Goal: Task Accomplishment & Management: Use online tool/utility

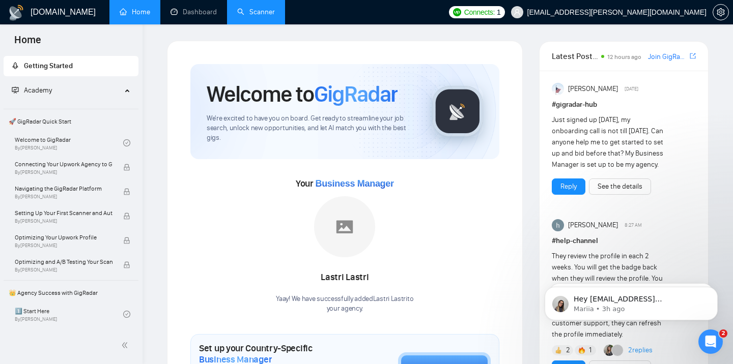
click at [257, 16] on link "Scanner" at bounding box center [256, 12] width 38 height 9
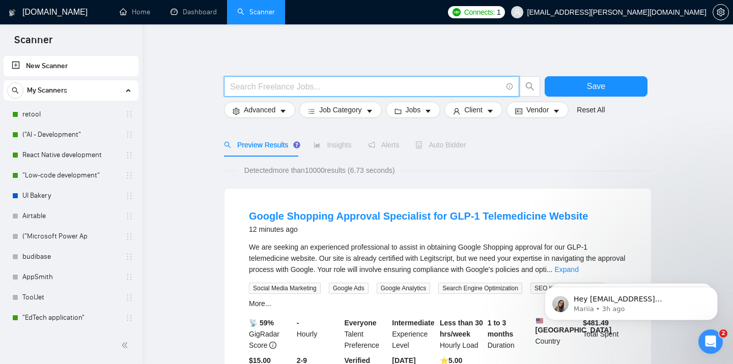
click at [330, 88] on input "text" at bounding box center [366, 86] width 272 height 13
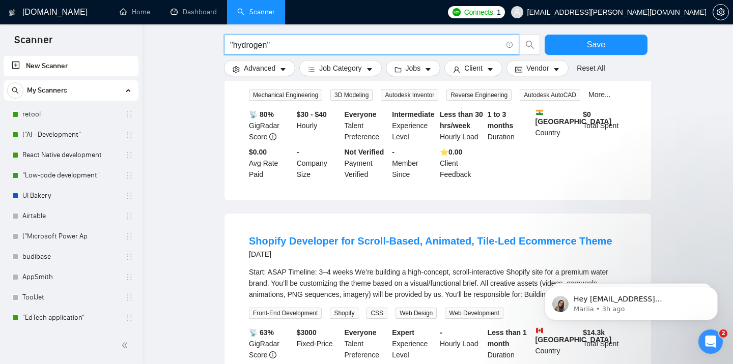
scroll to position [1004, 0]
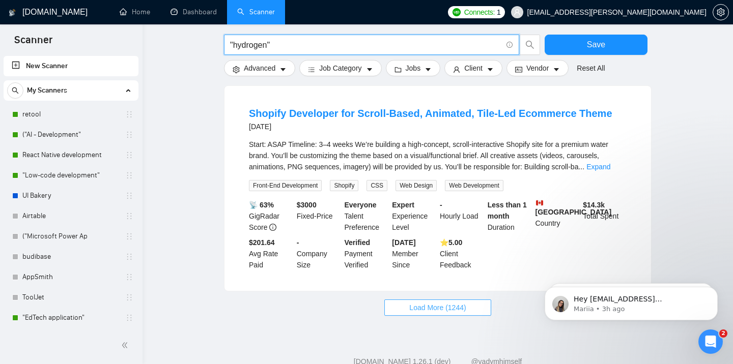
type input ""hydrogen""
click at [465, 302] on span "Load More (1244)" at bounding box center [437, 307] width 56 height 11
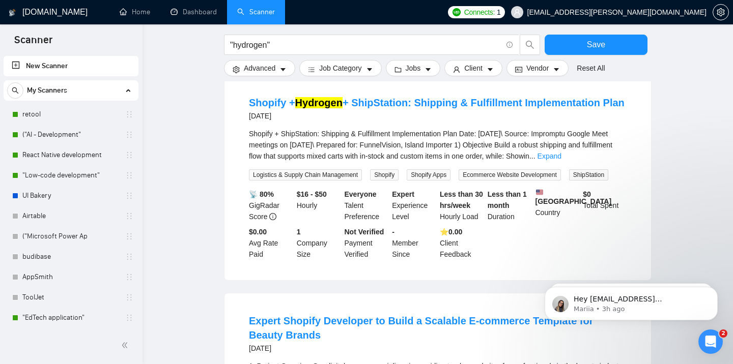
scroll to position [2131, 0]
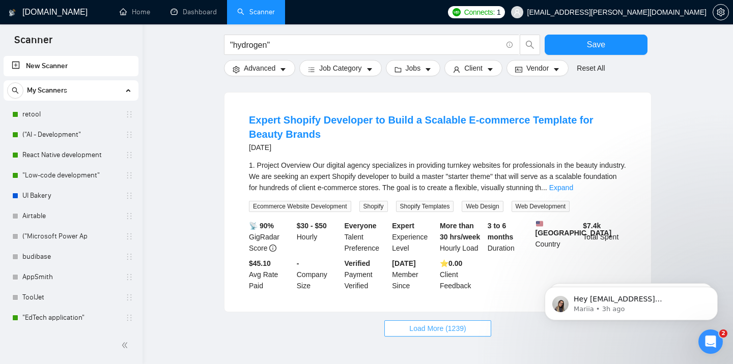
click at [433, 323] on span "Load More (1239)" at bounding box center [437, 328] width 56 height 11
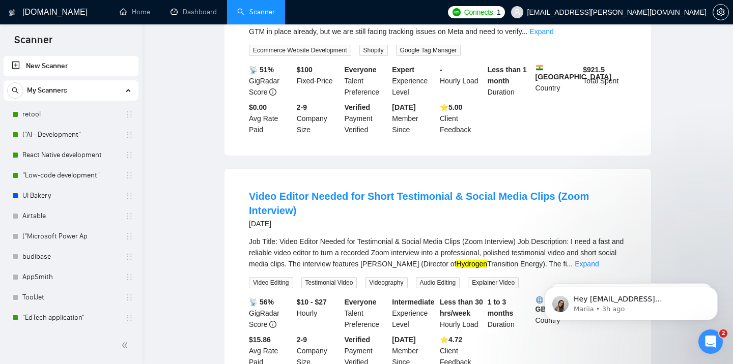
scroll to position [0, 0]
